Goal: Find specific page/section: Find specific page/section

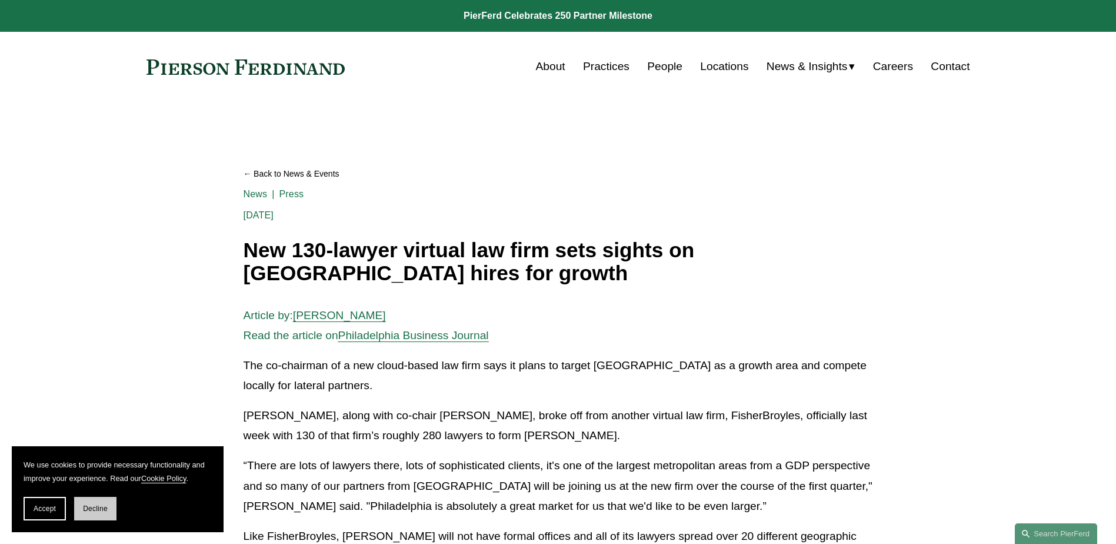
click at [98, 507] on span "Decline" at bounding box center [95, 508] width 25 height 8
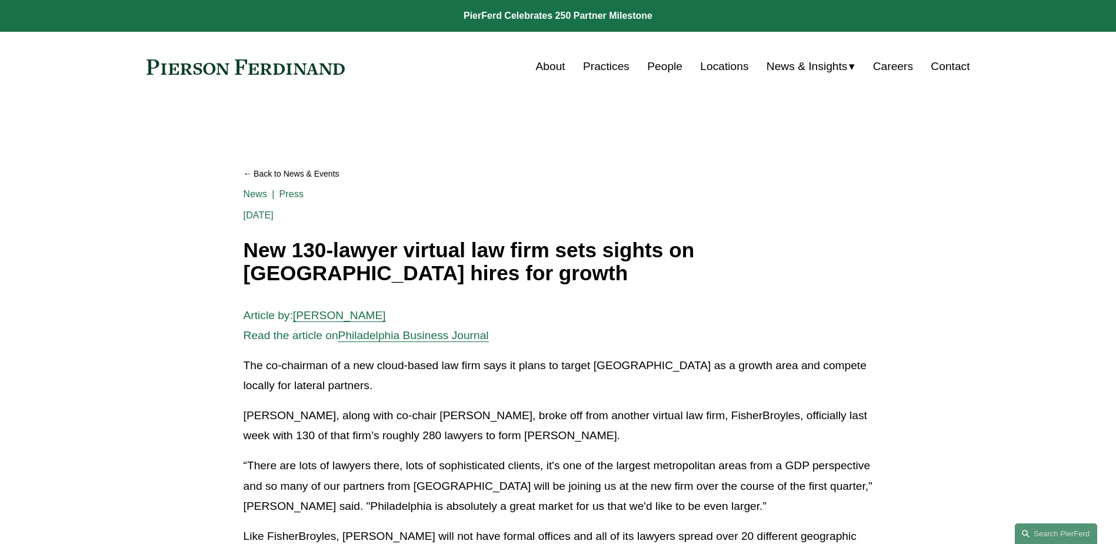
drag, startPoint x: 891, startPoint y: 63, endPoint x: 880, endPoint y: 64, distance: 10.6
click at [877, 67] on link "Careers" at bounding box center [893, 66] width 40 height 22
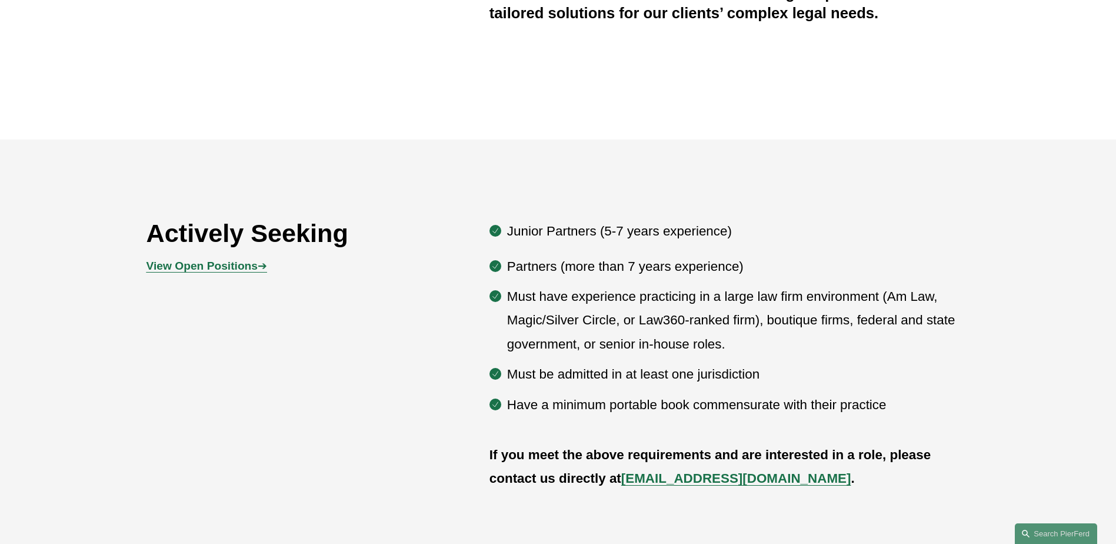
scroll to position [551, 0]
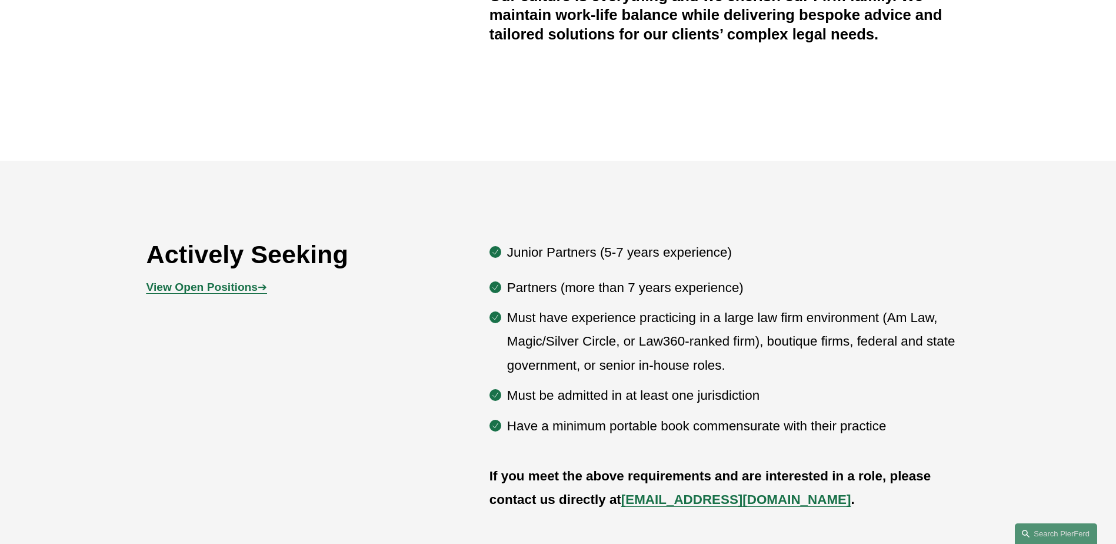
drag, startPoint x: 233, startPoint y: 284, endPoint x: 208, endPoint y: 284, distance: 25.3
click at [208, 284] on strong "View Open Positions" at bounding box center [202, 287] width 111 height 12
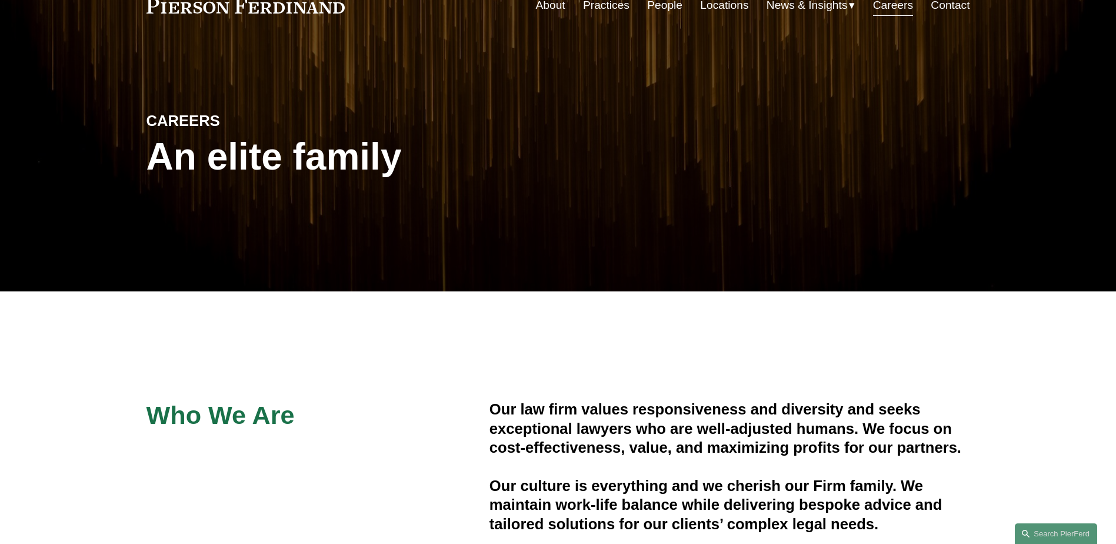
scroll to position [0, 0]
